Goal: Task Accomplishment & Management: Manage account settings

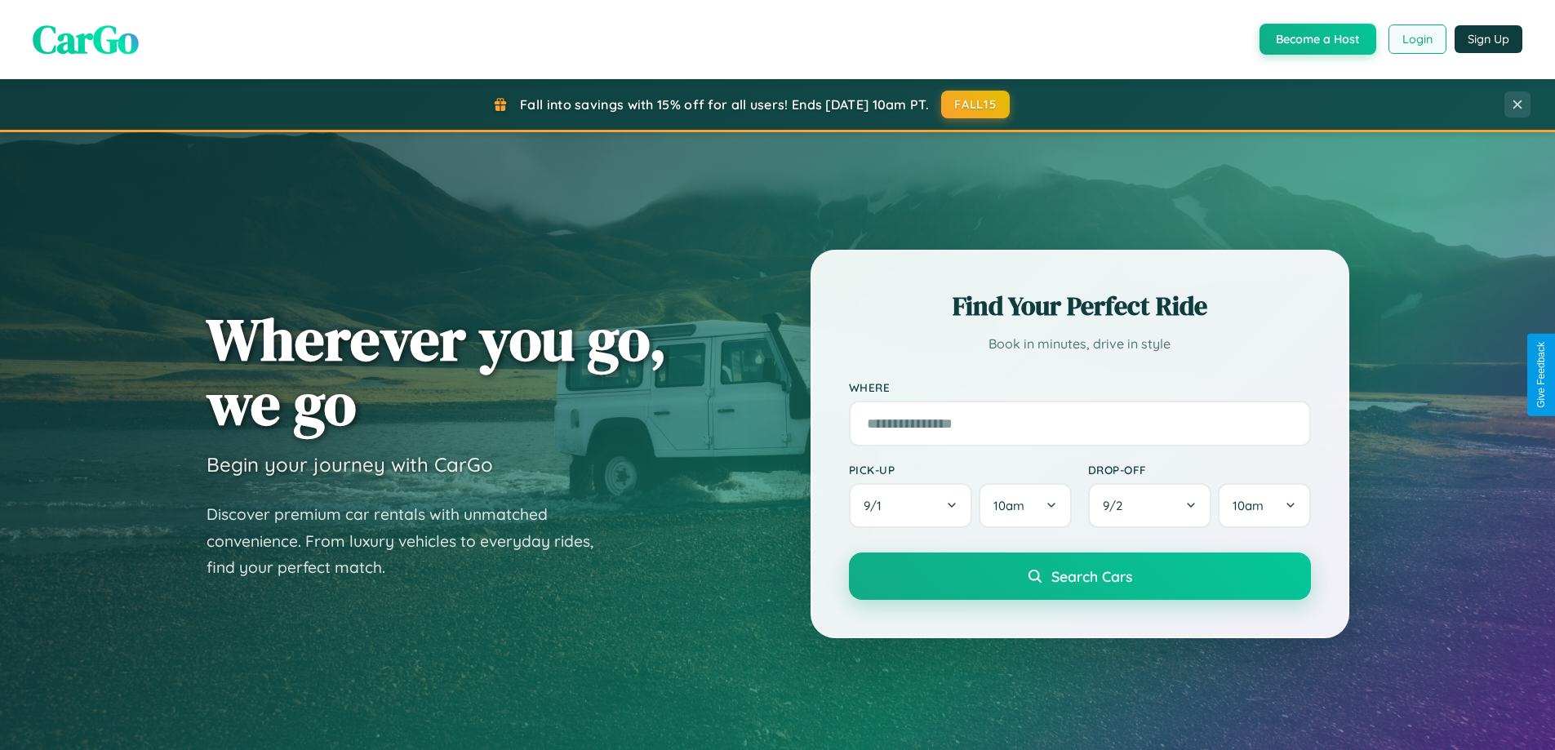
click at [1416, 39] on button "Login" at bounding box center [1418, 38] width 58 height 29
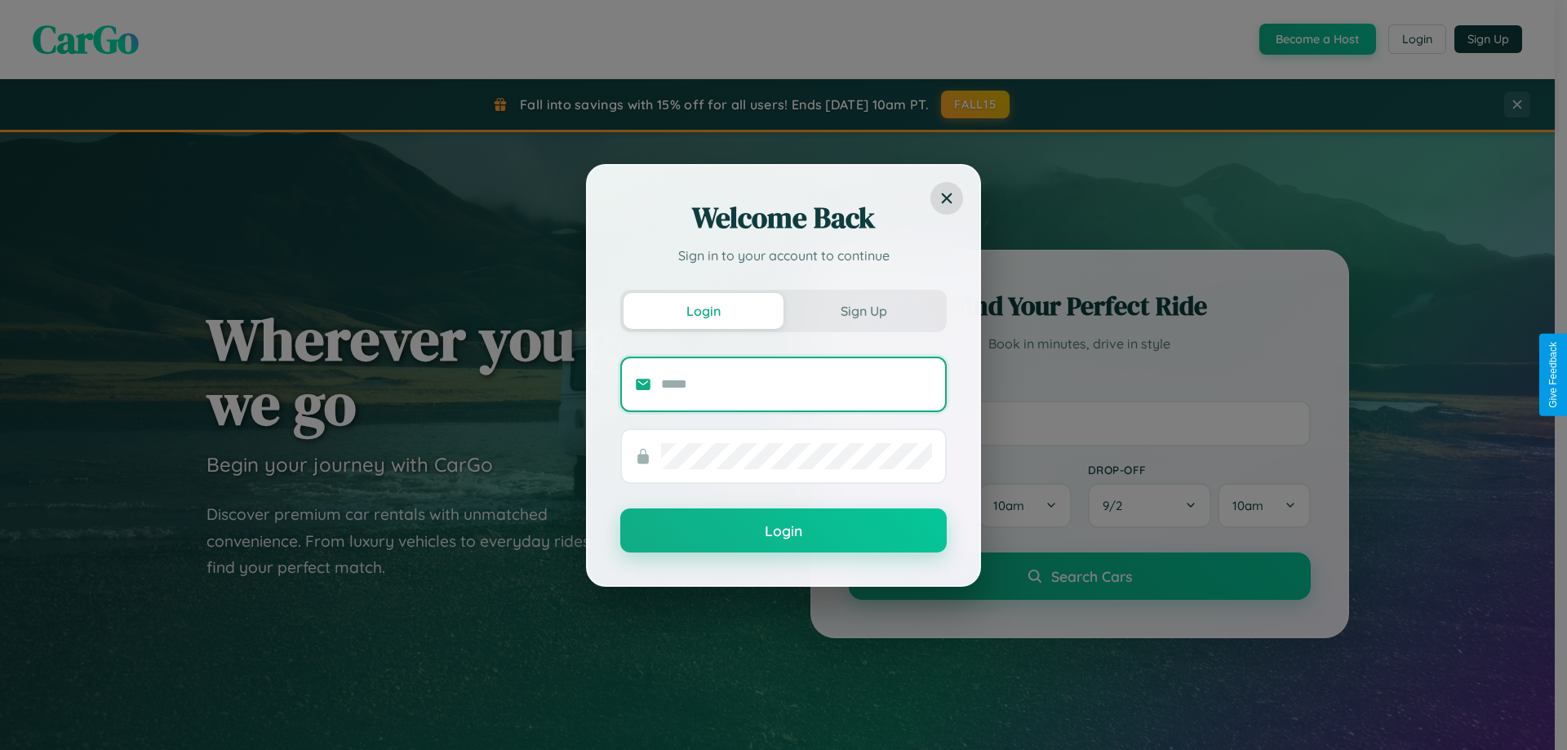
click at [797, 384] on input "text" at bounding box center [796, 384] width 271 height 26
type input "**********"
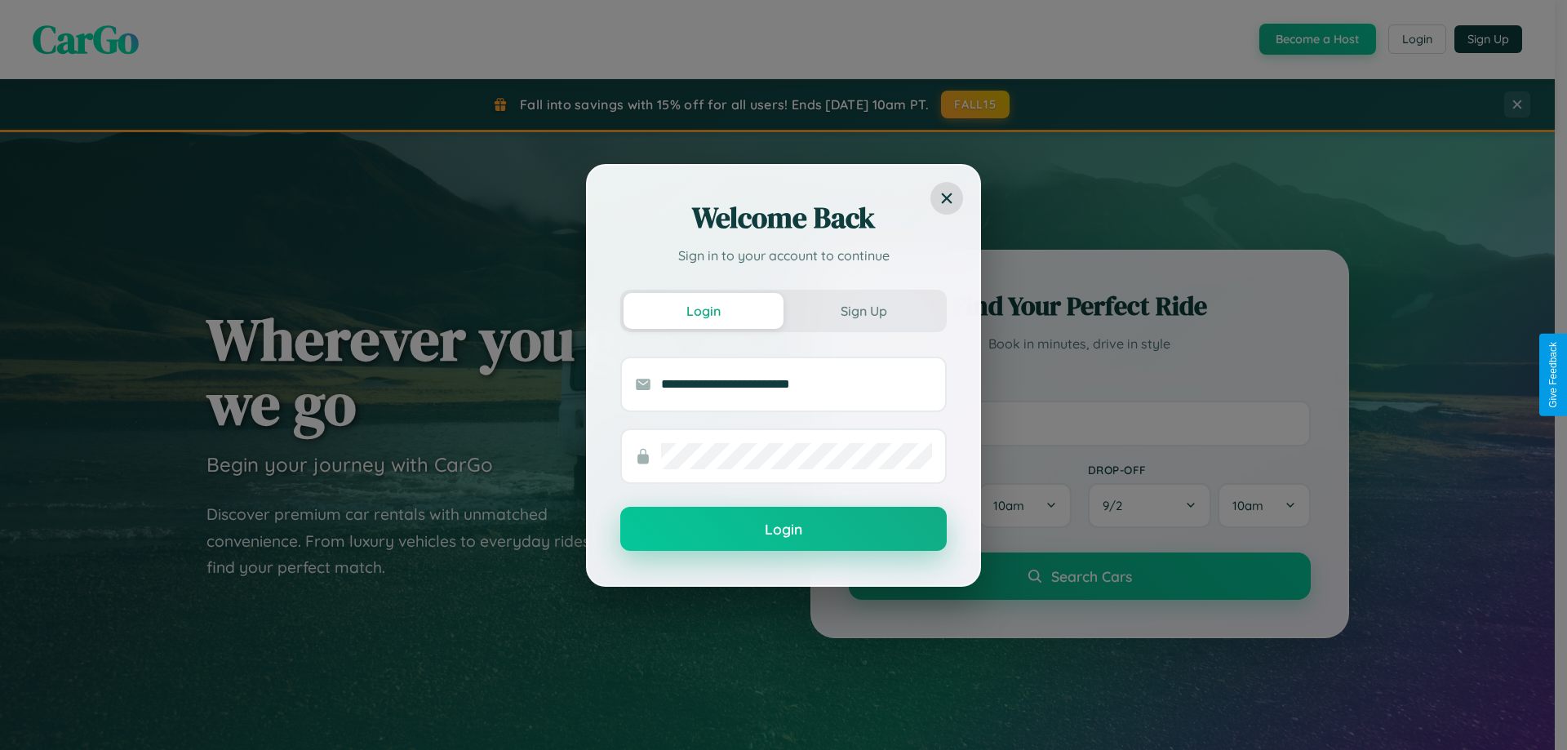
click at [784, 530] on button "Login" at bounding box center [783, 529] width 327 height 44
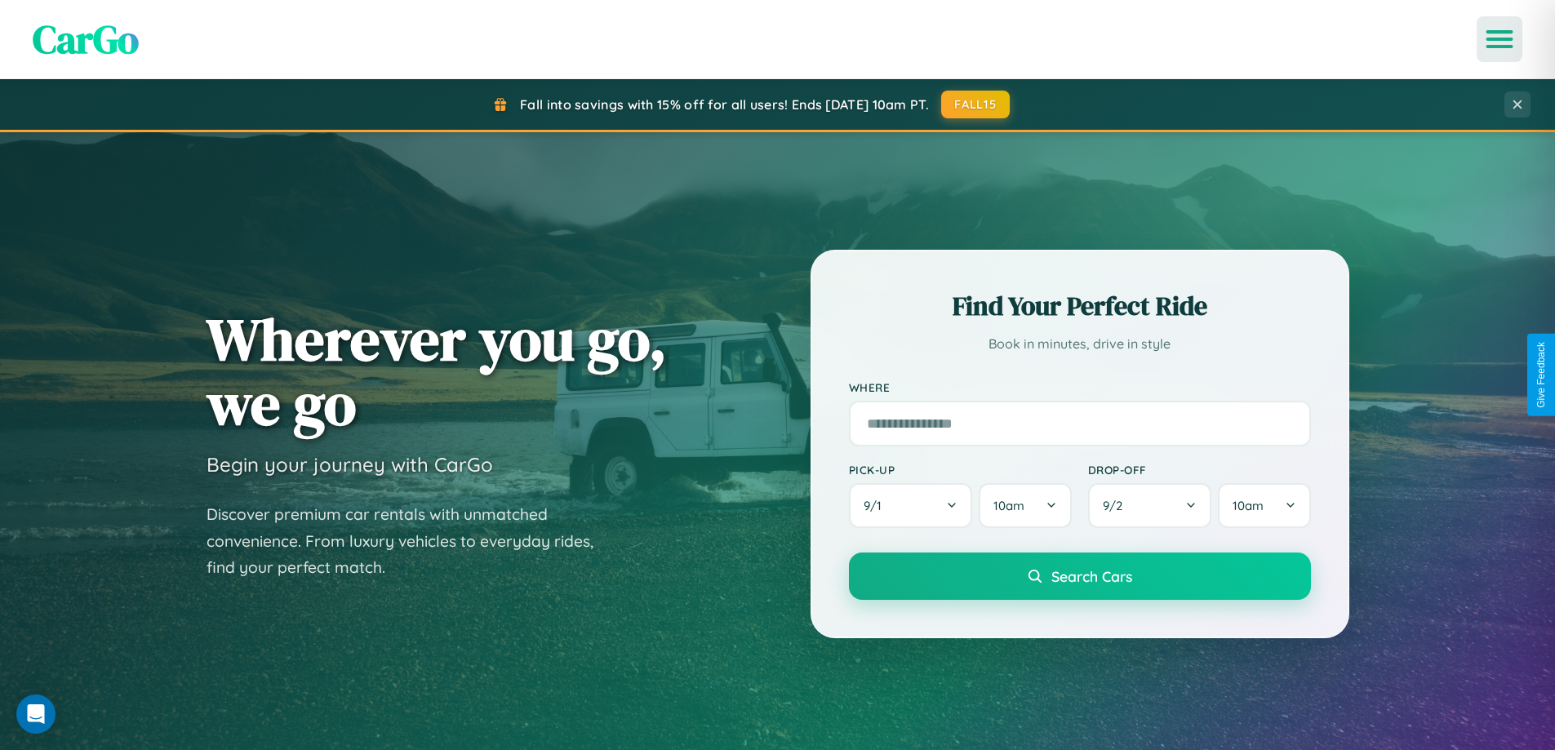
click at [1500, 39] on icon "Open menu" at bounding box center [1500, 39] width 24 height 15
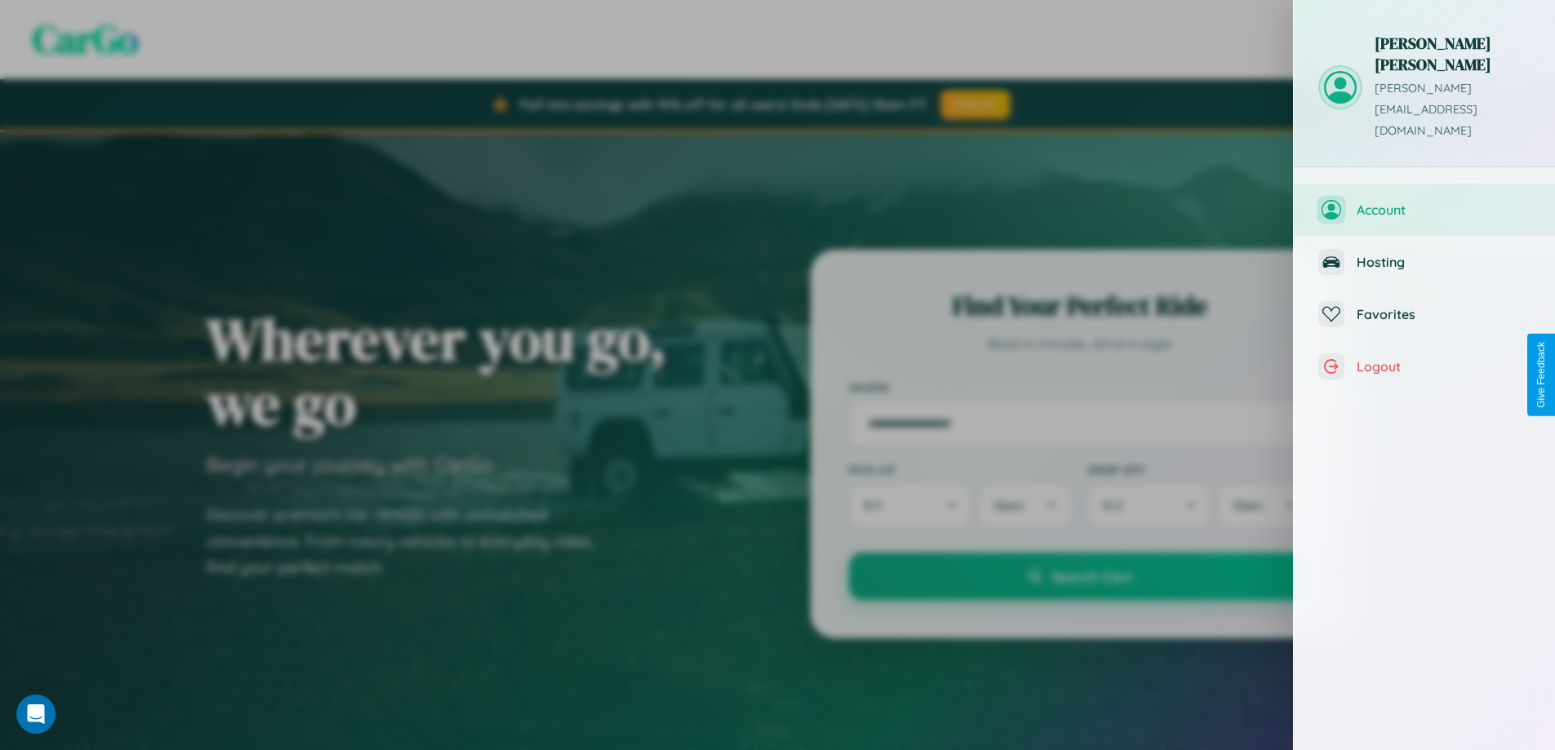
click at [1425, 202] on span "Account" at bounding box center [1444, 210] width 174 height 16
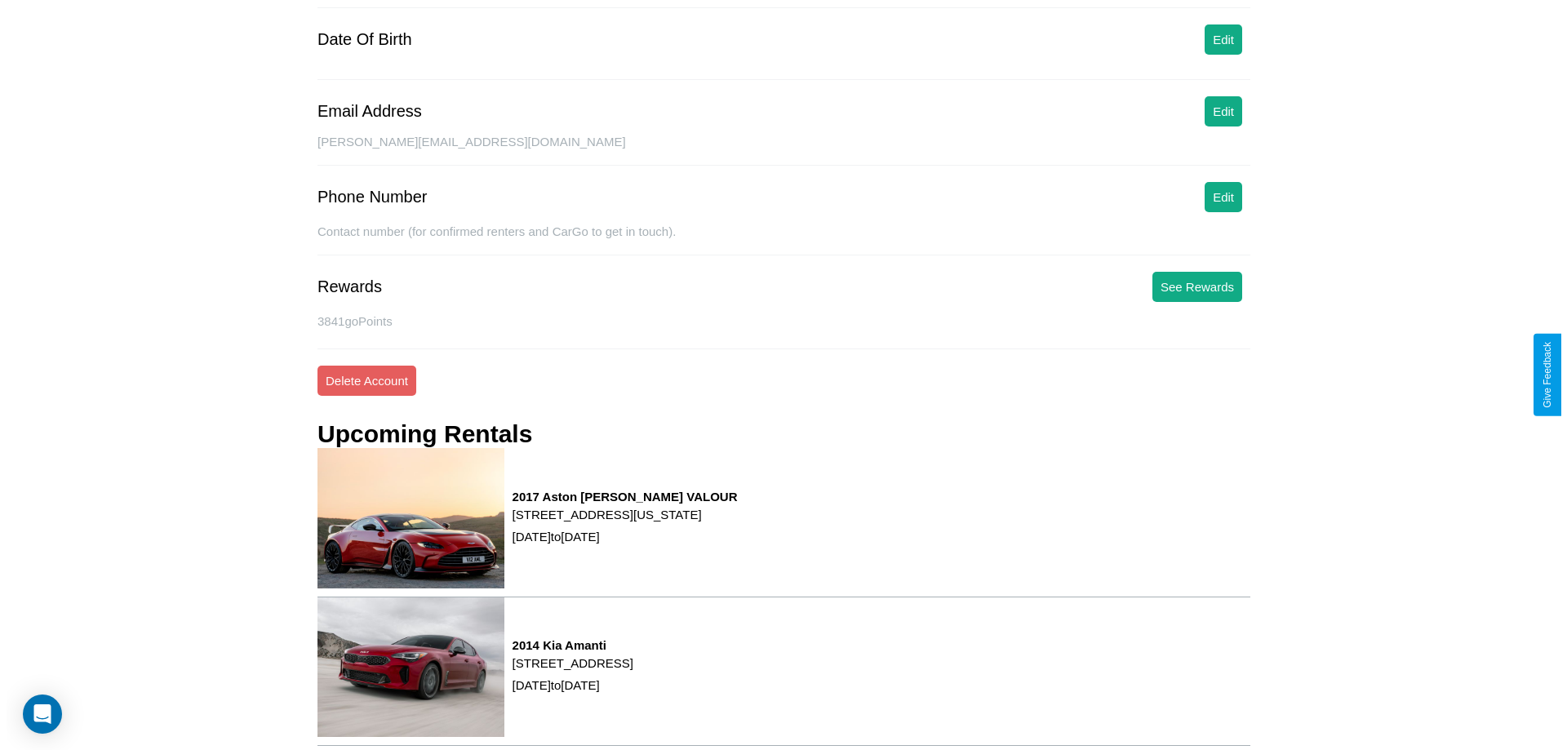
scroll to position [207, 0]
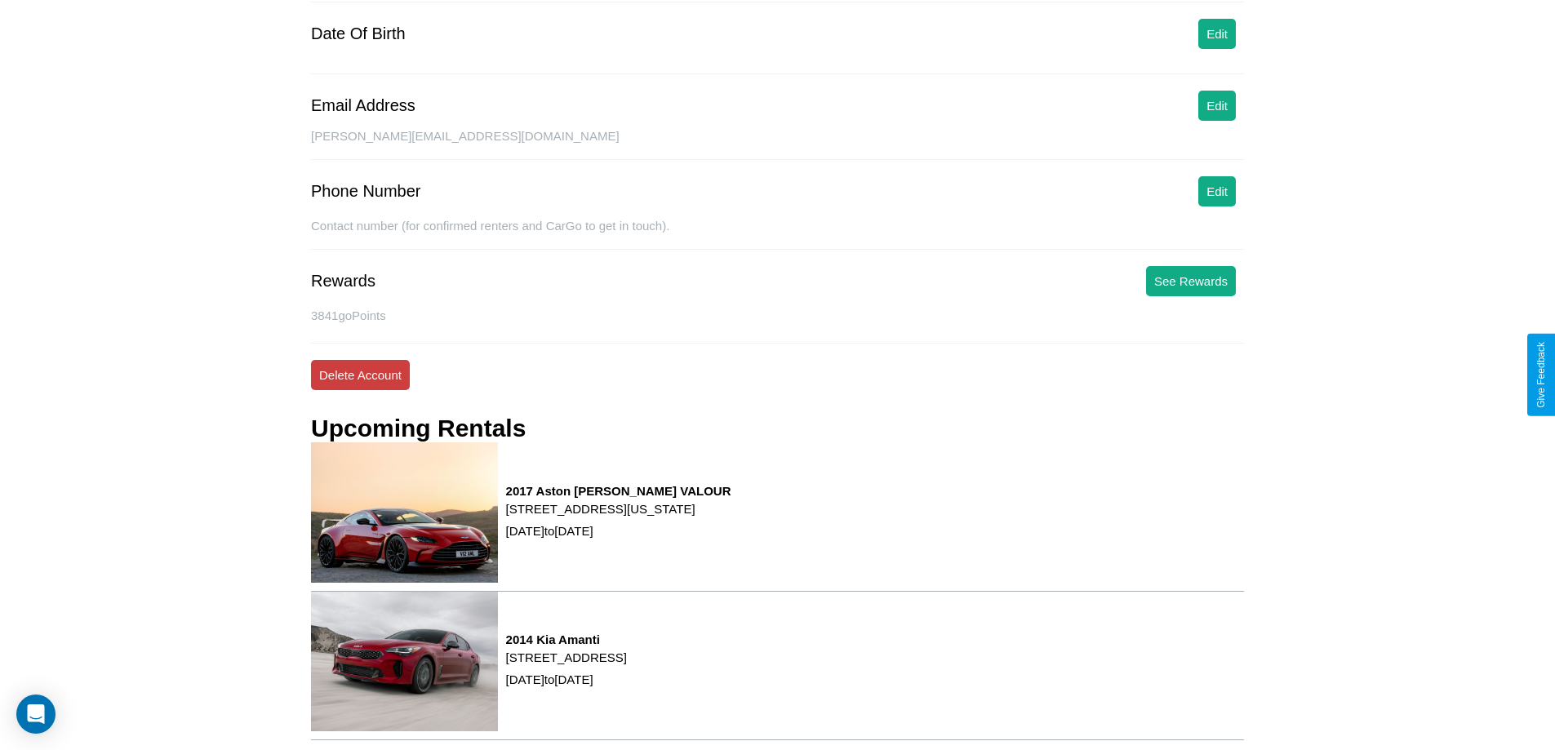
click at [360, 375] on button "Delete Account" at bounding box center [360, 375] width 99 height 30
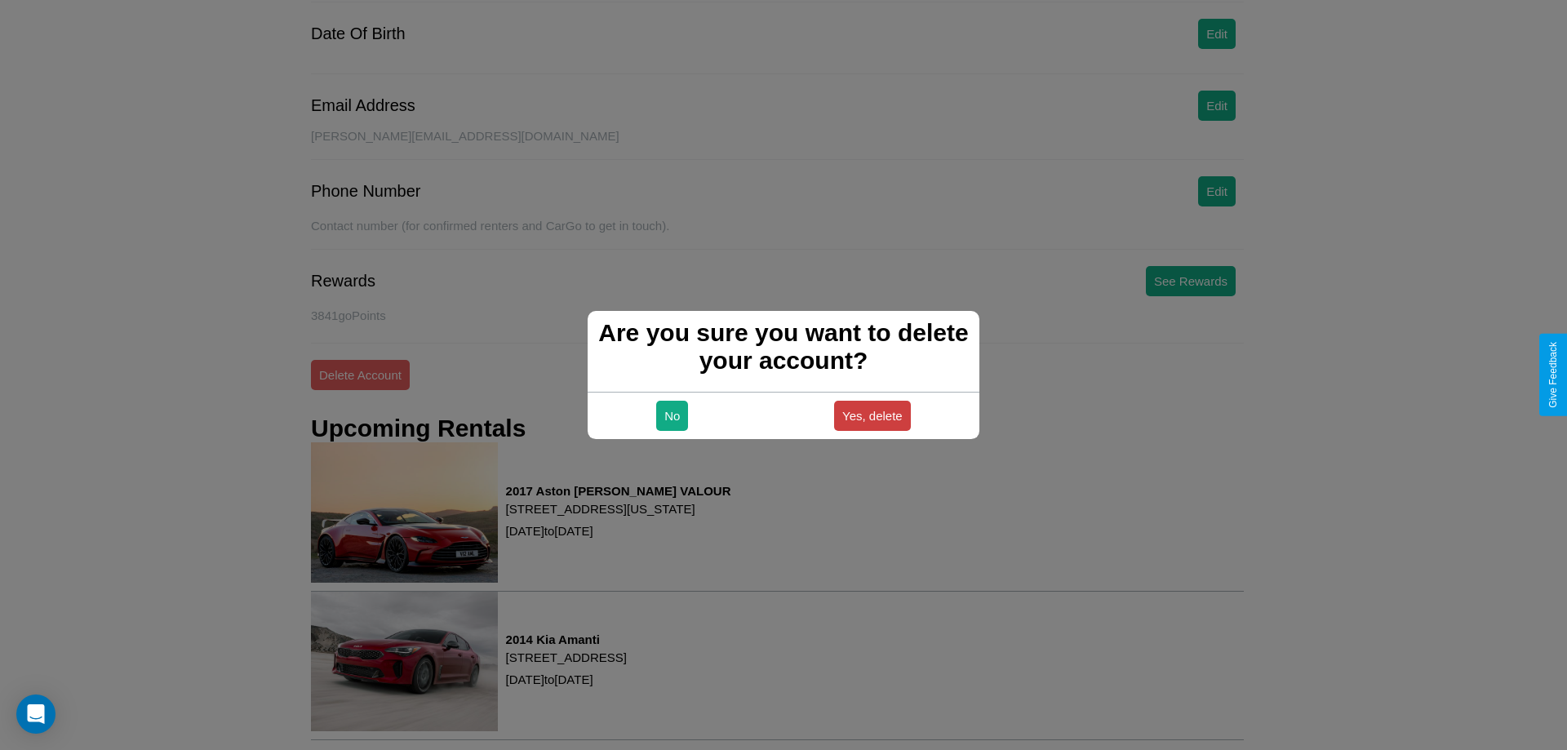
click at [872, 416] on button "Yes, delete" at bounding box center [872, 416] width 77 height 30
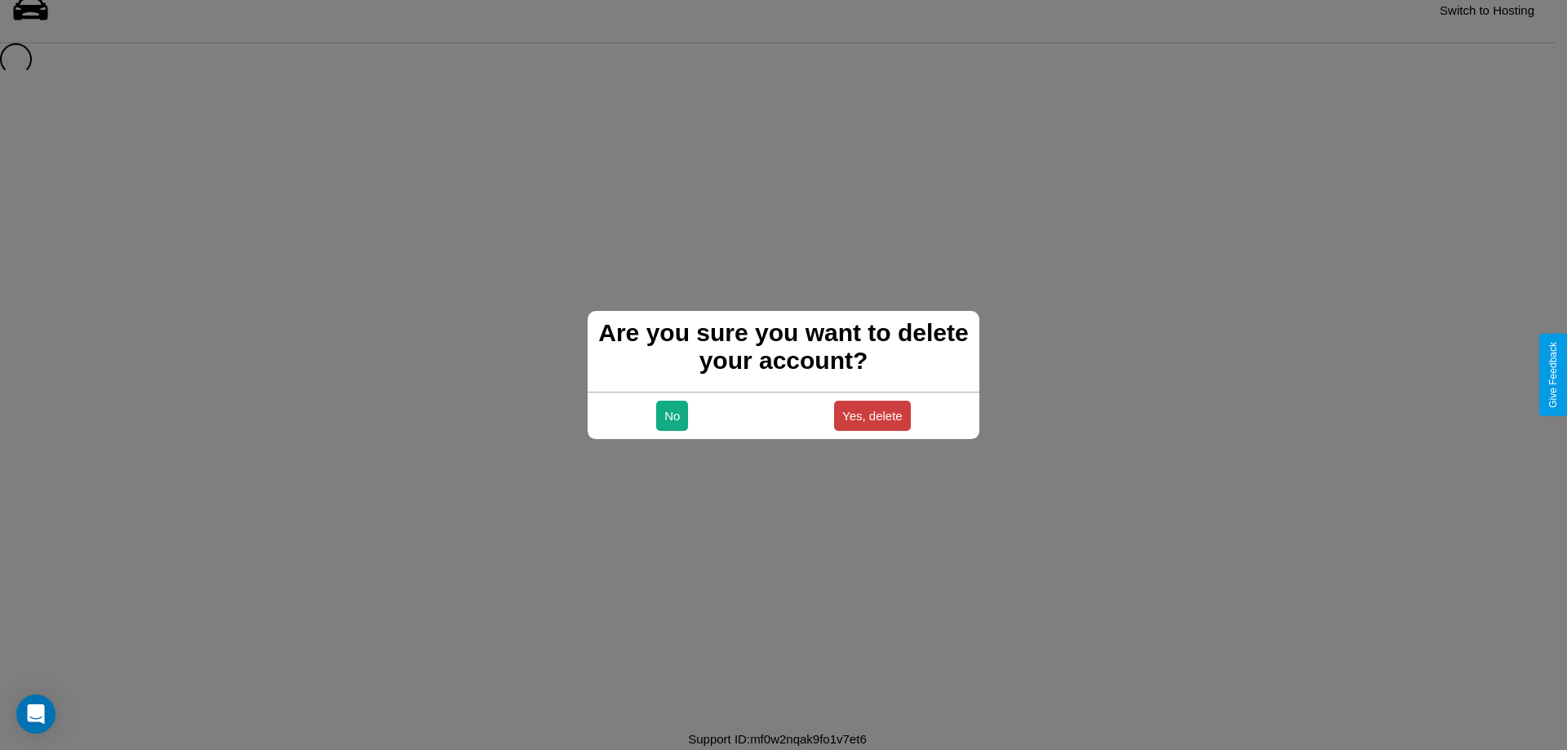
scroll to position [22, 0]
